Goal: Task Accomplishment & Management: Manage account settings

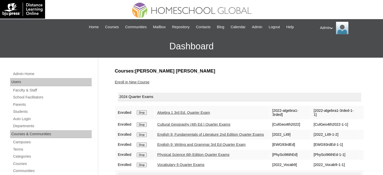
scroll to position [25, 0]
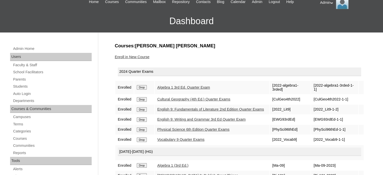
click at [22, 86] on link "Students" at bounding box center [52, 86] width 79 height 6
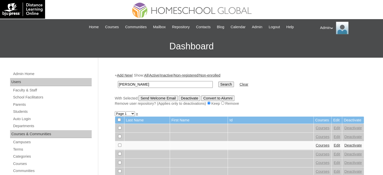
type input "[PERSON_NAME]"
click at [218, 82] on input "Search" at bounding box center [226, 85] width 16 height 6
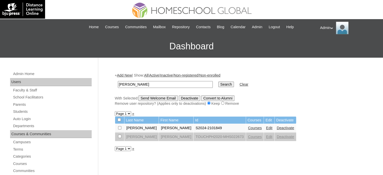
click at [248, 127] on link "Courses" at bounding box center [255, 128] width 14 height 4
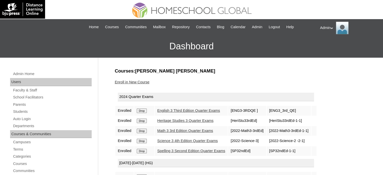
click at [203, 109] on link "English 3 Third Edition Quarter Exams" at bounding box center [188, 110] width 63 height 4
click at [201, 120] on link "Heritage Studies 3 Quarter Exams" at bounding box center [185, 121] width 56 height 4
click at [201, 130] on link "Math 3 3rd Edition Quarter Exams" at bounding box center [185, 131] width 56 height 4
click at [201, 140] on link "Science 3 4th Edition Quarter Exams" at bounding box center [187, 141] width 60 height 4
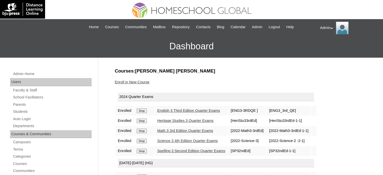
click at [201, 149] on link "Spelling 3 Second Edition Quarter Exams" at bounding box center [191, 151] width 68 height 4
